Goal: Check status: Check status

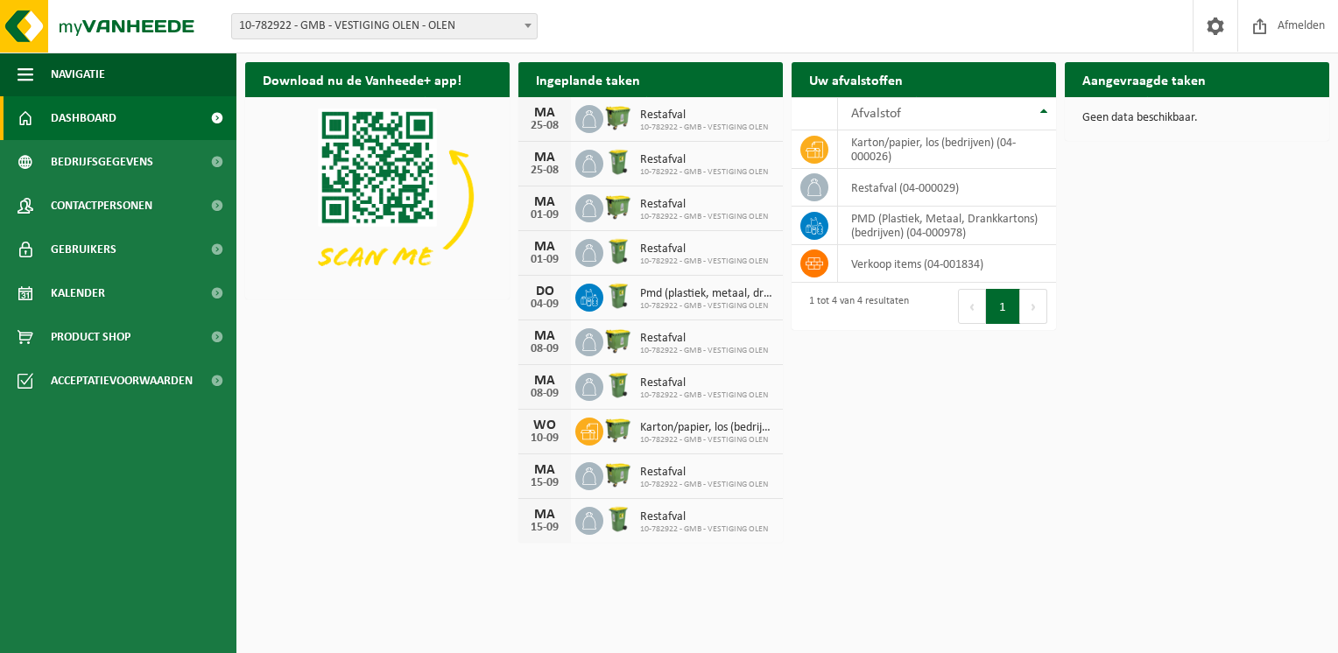
click at [505, 30] on span "10-782922 - GMB - VESTIGING OLEN - OLEN" at bounding box center [384, 26] width 305 height 25
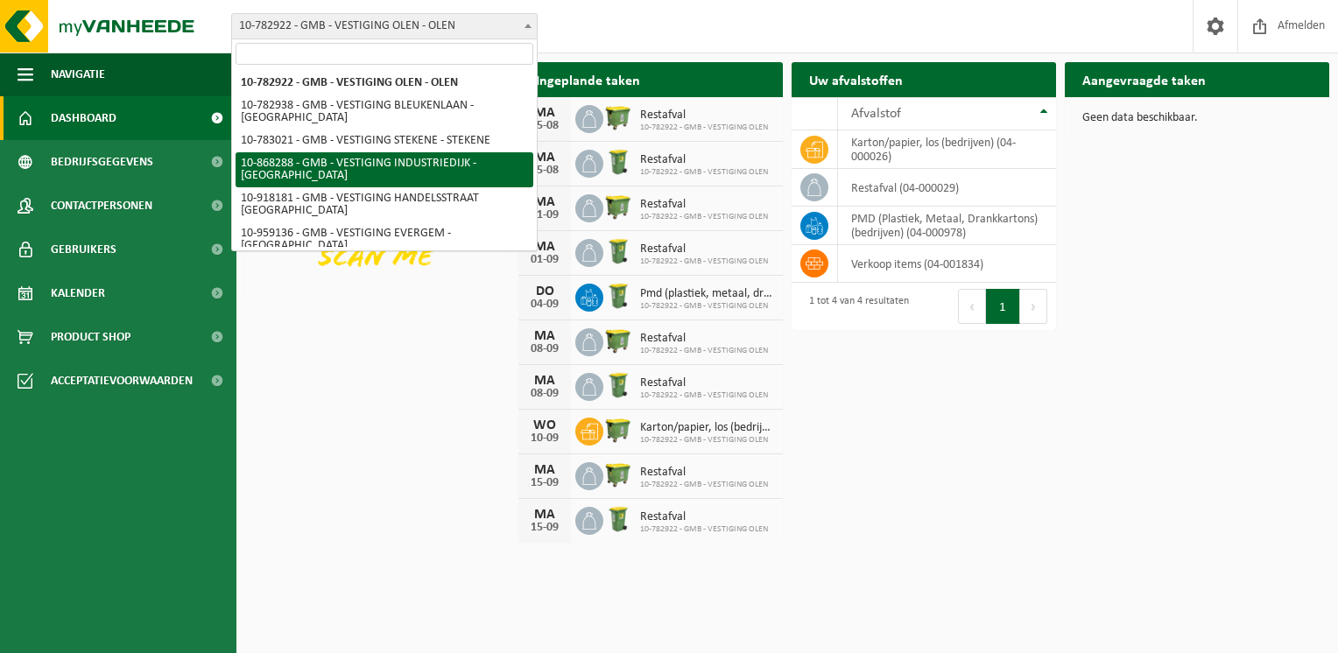
select select "103703"
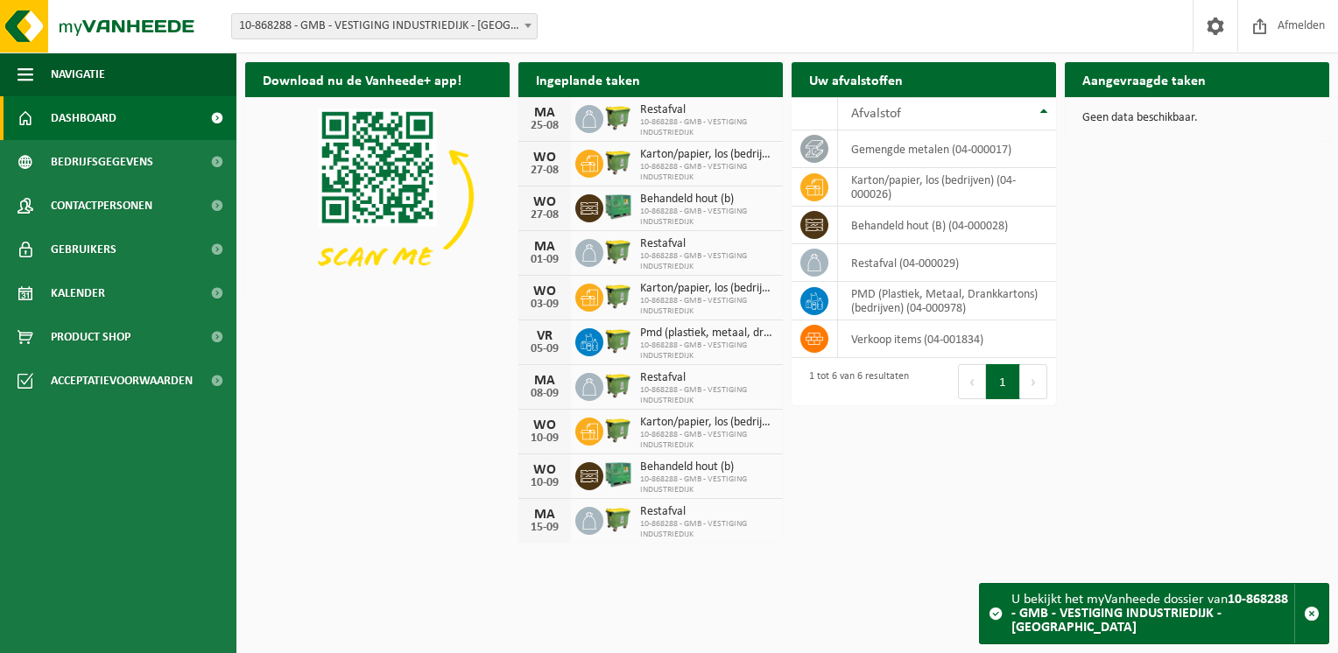
click at [1175, 76] on h2 "Aangevraagde taken" at bounding box center [1144, 79] width 159 height 34
click at [590, 343] on icon at bounding box center [589, 347] width 4 height 8
click at [687, 341] on span "10-868288 - GMB - VESTIGING INDUSTRIEDIJK" at bounding box center [707, 351] width 134 height 21
